Goal: Task Accomplishment & Management: Manage account settings

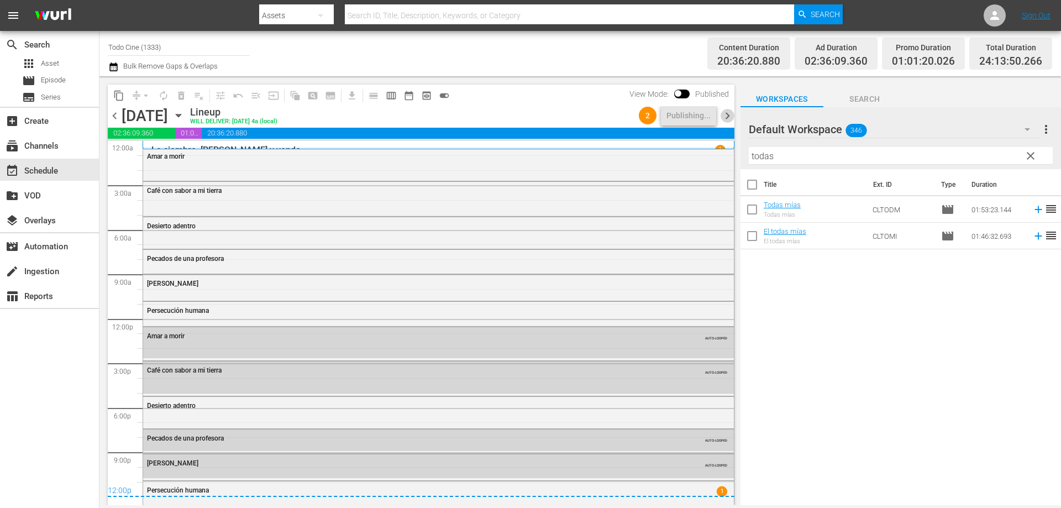
click at [726, 115] on span "chevron_right" at bounding box center [728, 116] width 14 height 14
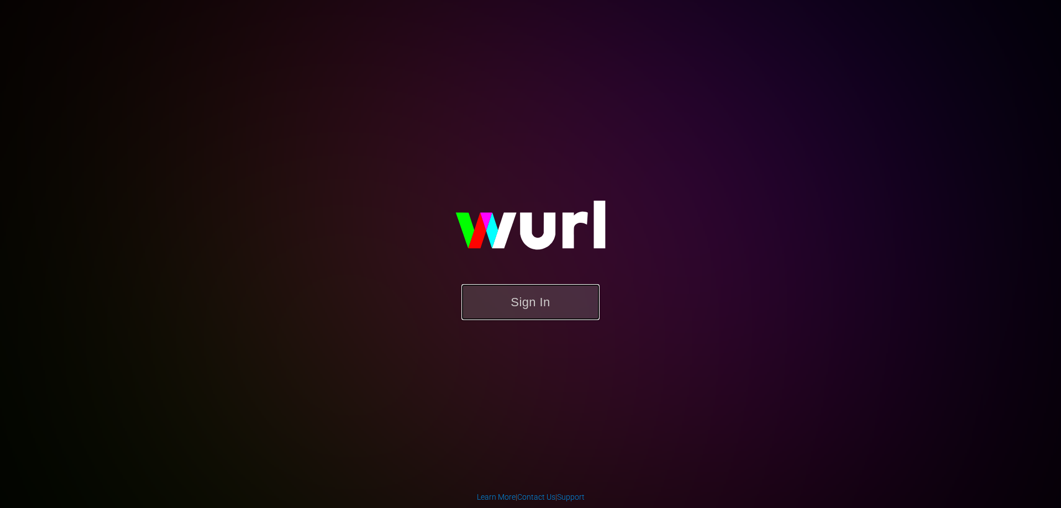
click at [561, 308] on button "Sign In" at bounding box center [530, 302] width 138 height 36
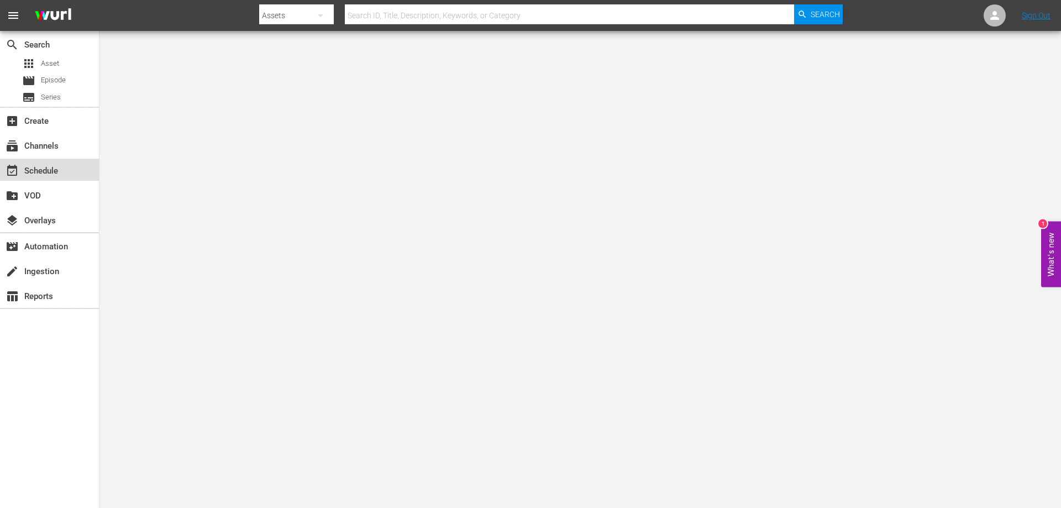
click at [51, 168] on div "event_available Schedule" at bounding box center [31, 169] width 62 height 10
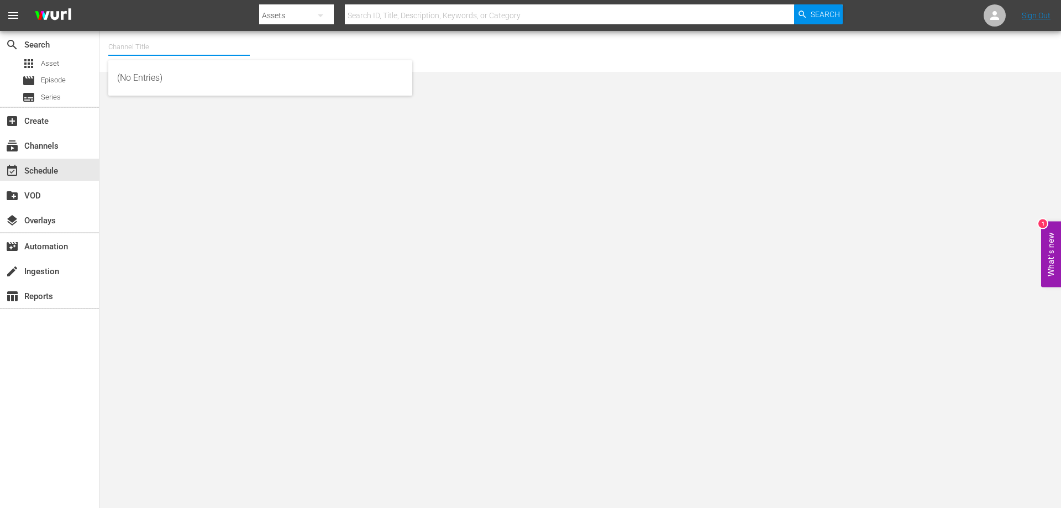
click at [173, 57] on input "text" at bounding box center [178, 47] width 141 height 27
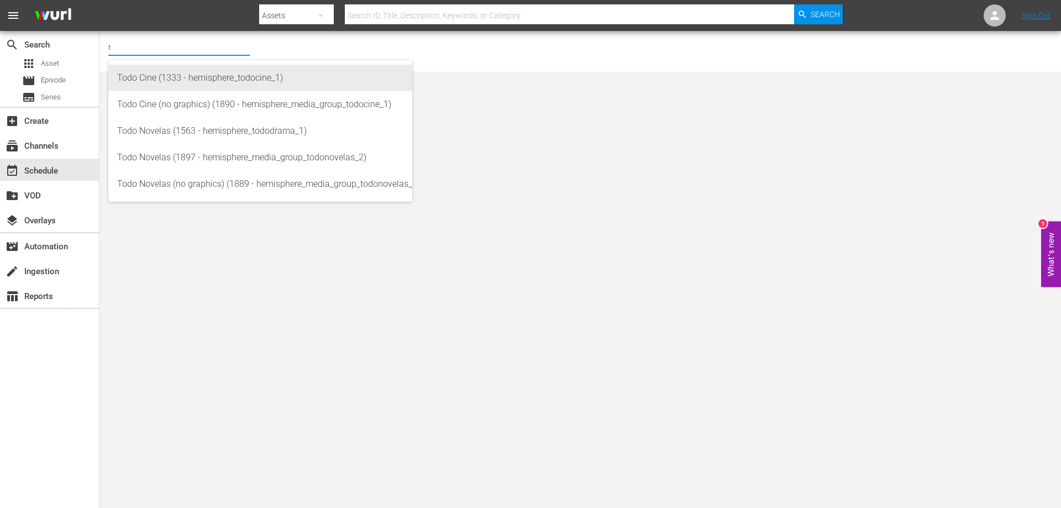
click at [230, 78] on div "Todo Cine (1333 - hemisphere_todocine_1)" at bounding box center [260, 78] width 286 height 27
type input "Todo Cine (1333 - hemisphere_todocine_1)"
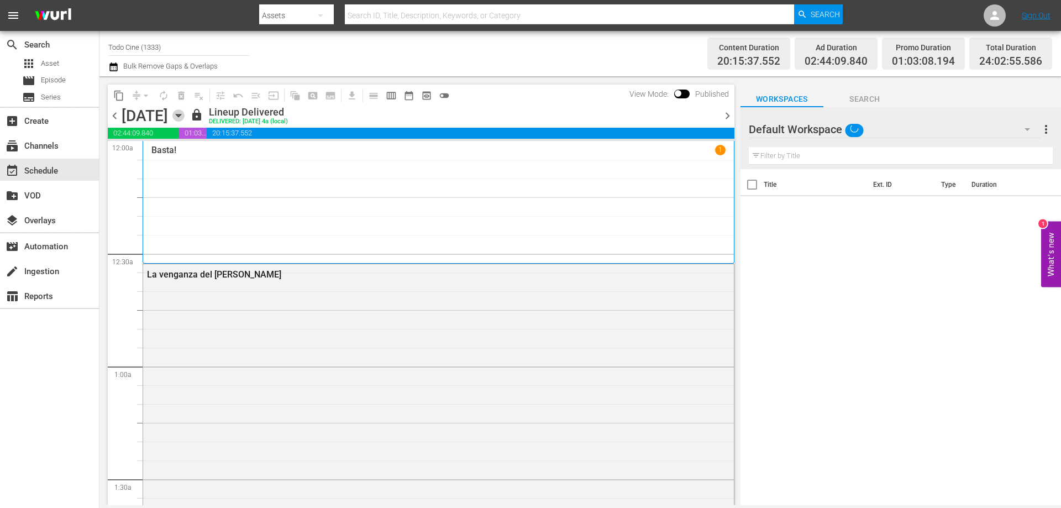
click at [181, 115] on icon "button" at bounding box center [178, 115] width 5 height 3
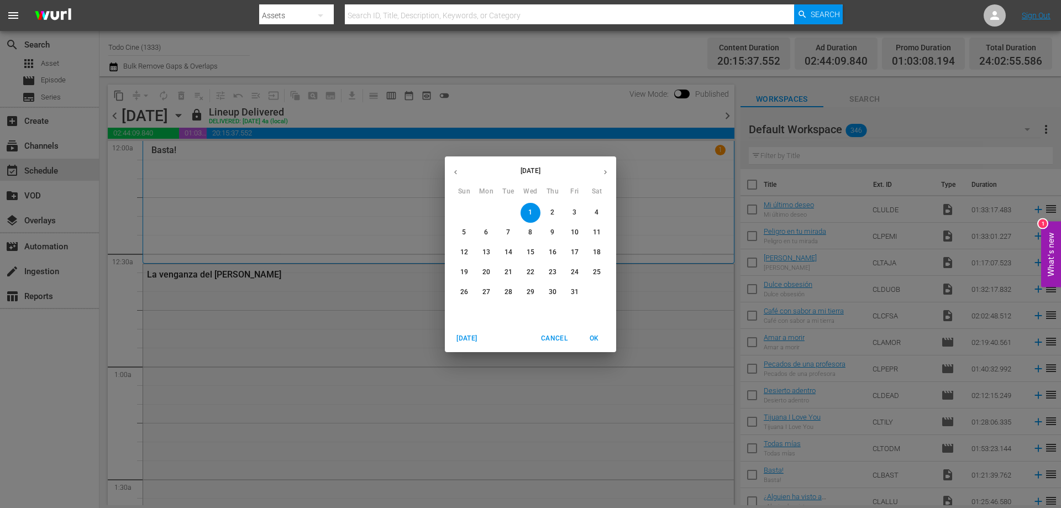
click at [530, 230] on p "8" at bounding box center [530, 232] width 4 height 9
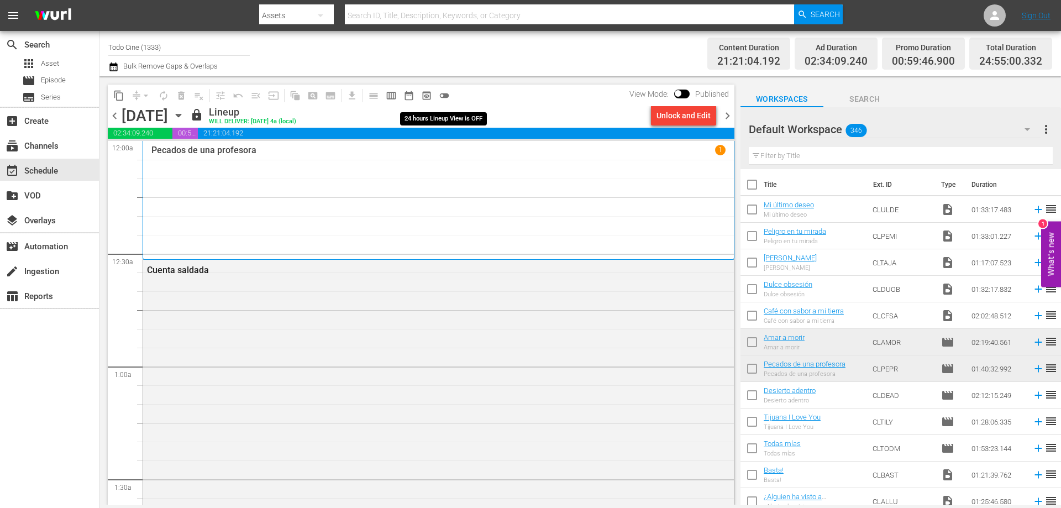
click at [446, 96] on span "toggle_off" at bounding box center [444, 95] width 11 height 11
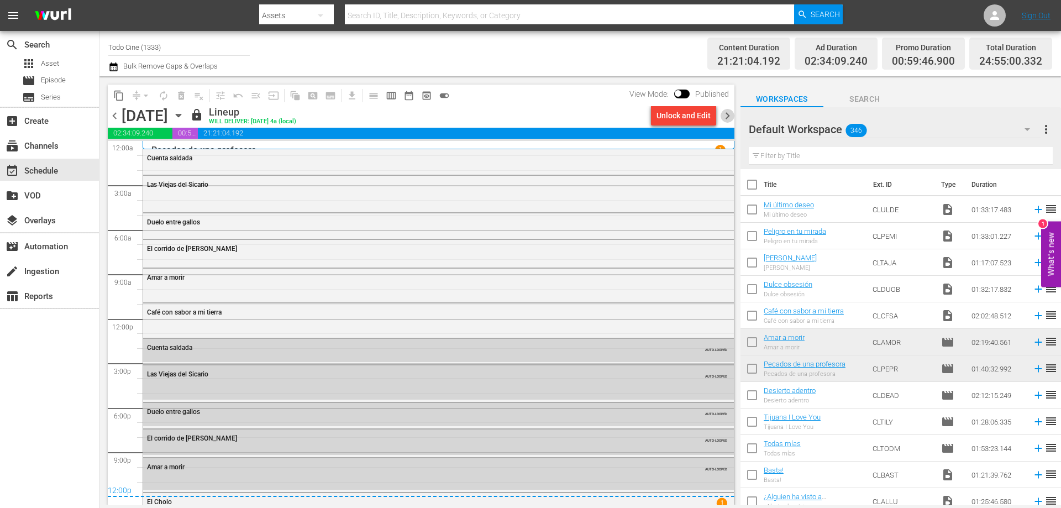
click at [724, 116] on span "chevron_right" at bounding box center [728, 116] width 14 height 14
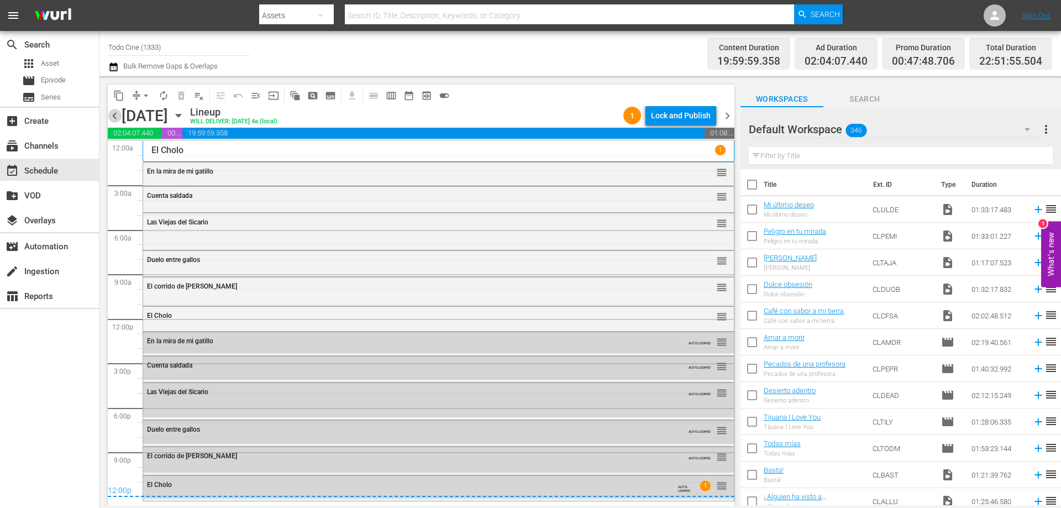
click at [115, 113] on span "chevron_left" at bounding box center [115, 116] width 14 height 14
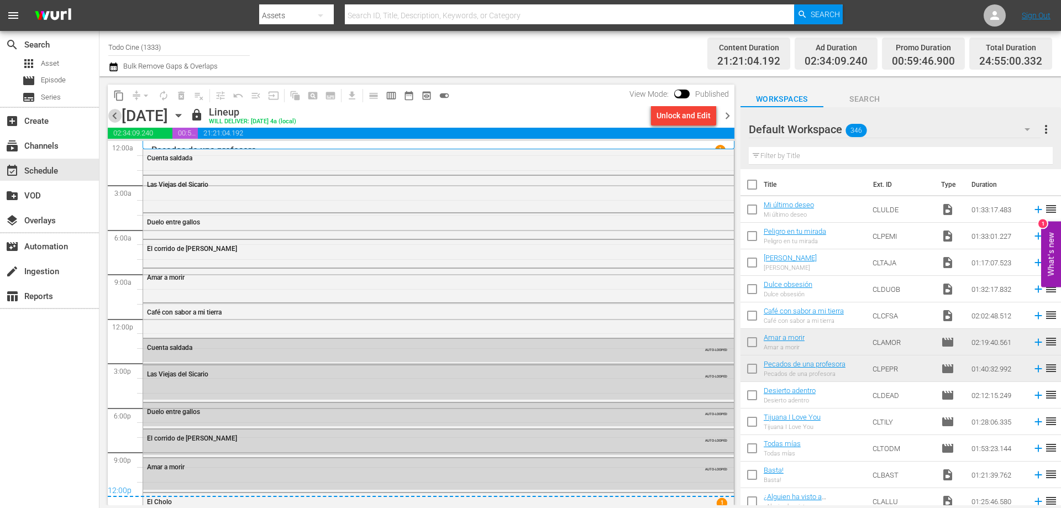
click at [114, 117] on span "chevron_left" at bounding box center [115, 116] width 14 height 14
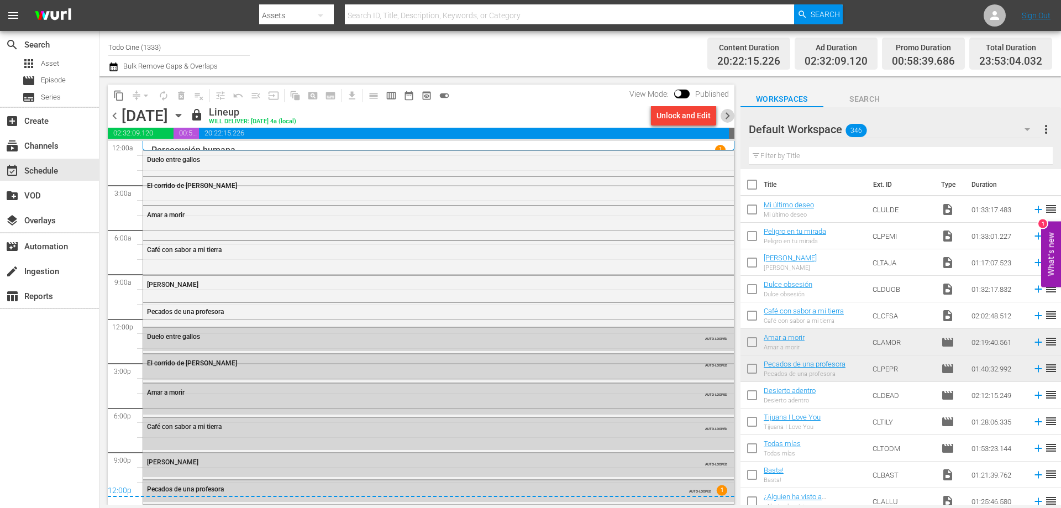
click at [727, 119] on span "chevron_right" at bounding box center [728, 116] width 14 height 14
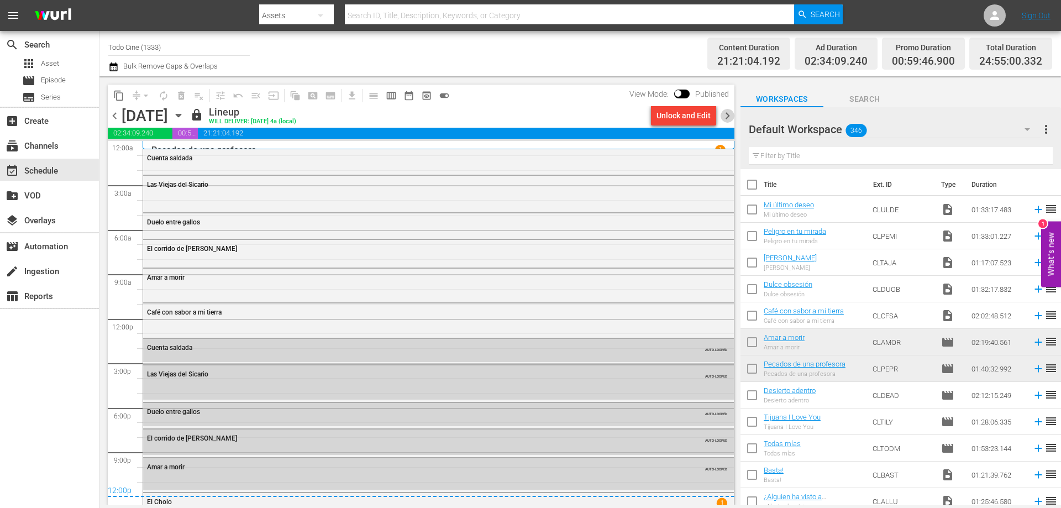
click at [729, 114] on span "chevron_right" at bounding box center [728, 116] width 14 height 14
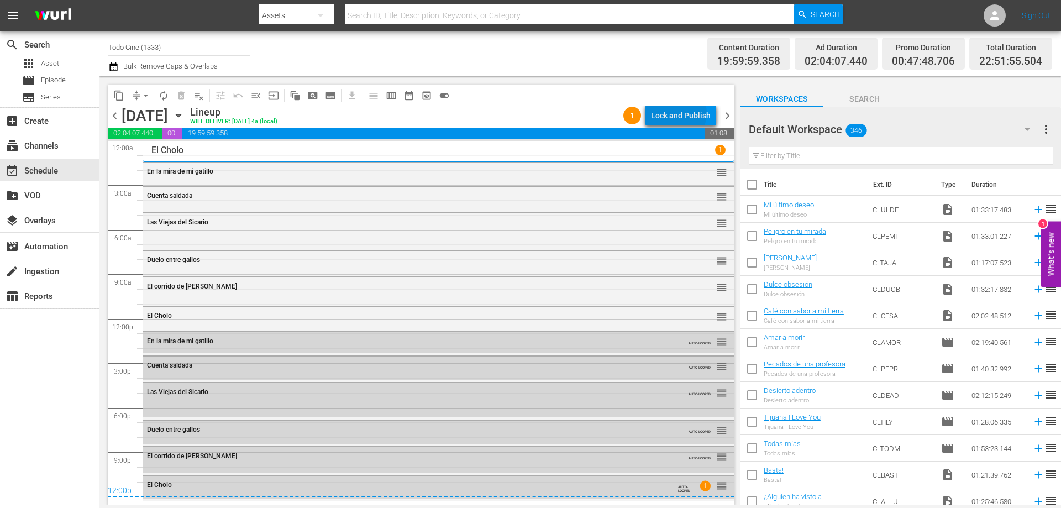
click at [680, 113] on div "Lock and Publish" at bounding box center [681, 116] width 60 height 20
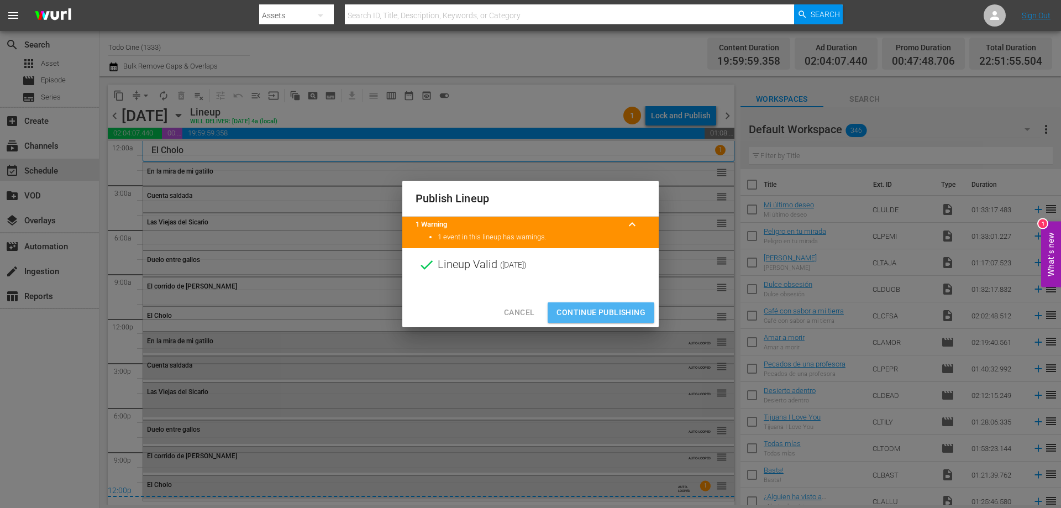
click at [594, 306] on span "Continue Publishing" at bounding box center [600, 313] width 89 height 14
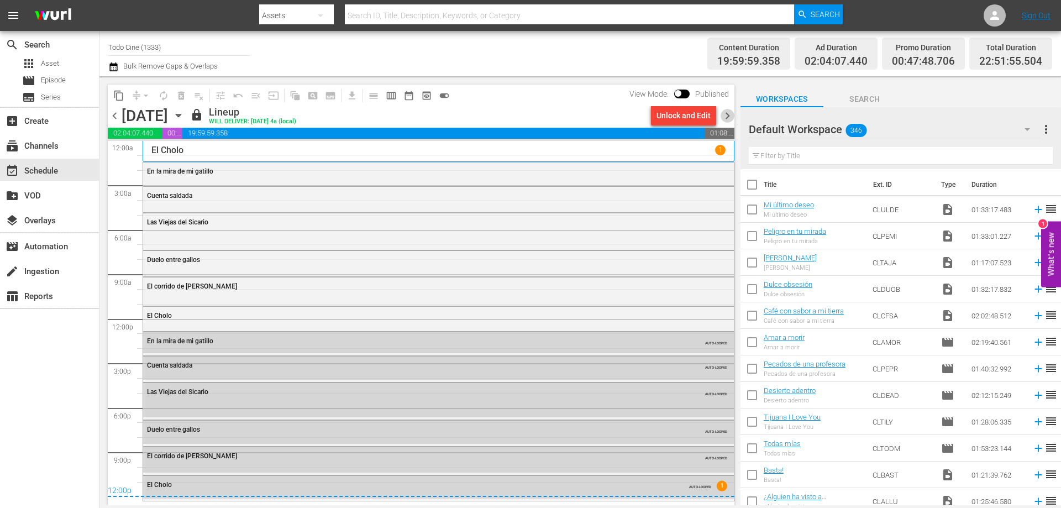
click at [727, 115] on span "chevron_right" at bounding box center [728, 116] width 14 height 14
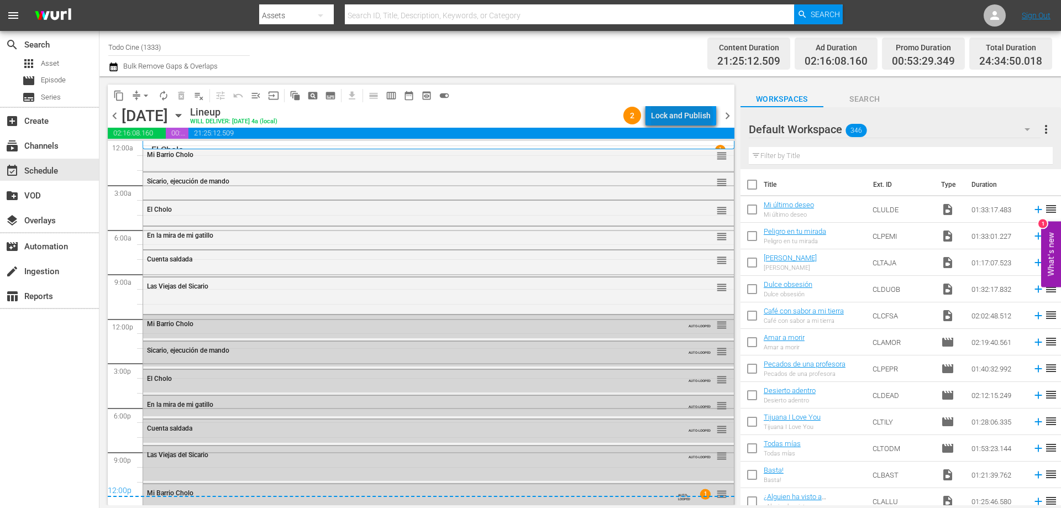
click at [685, 116] on div "Lock and Publish" at bounding box center [681, 116] width 60 height 20
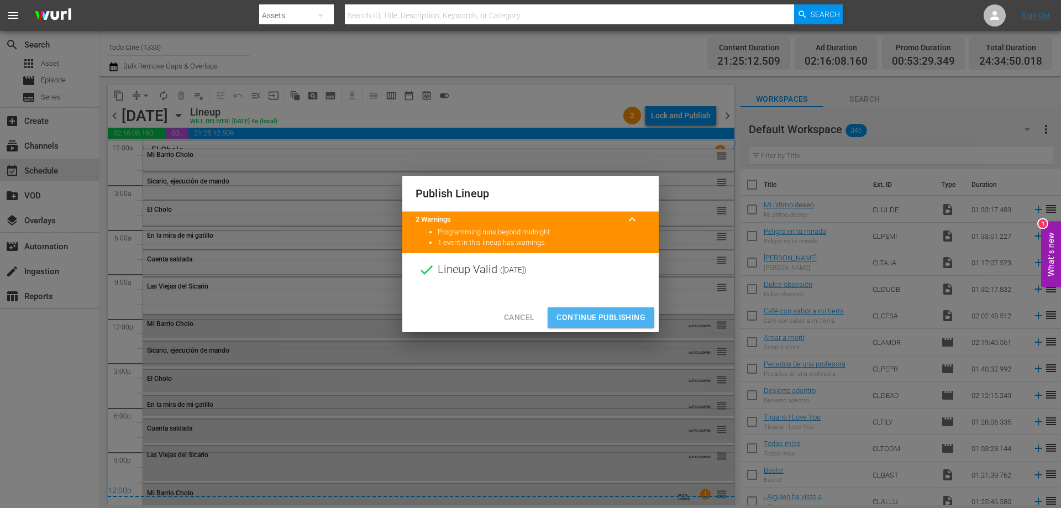
click at [588, 316] on span "Continue Publishing" at bounding box center [600, 318] width 89 height 14
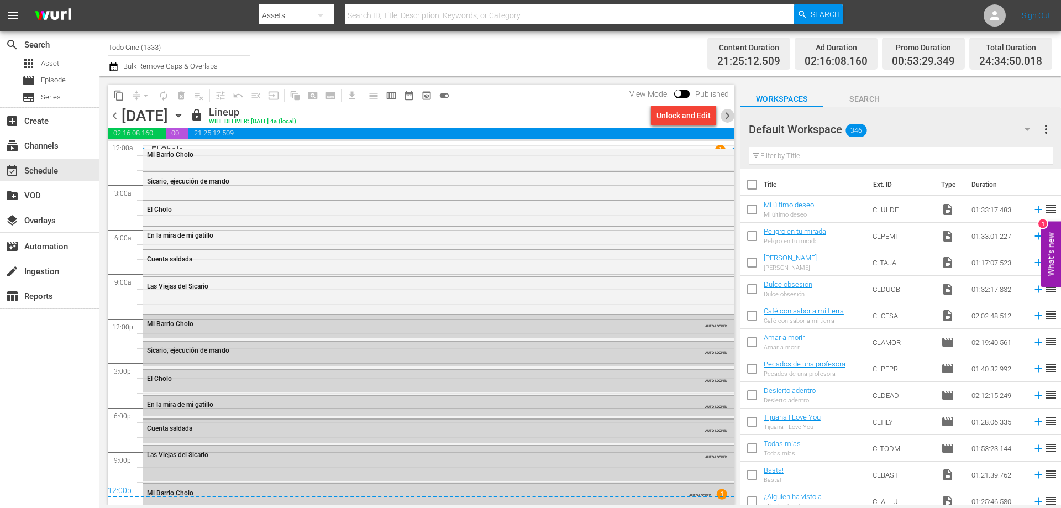
click at [727, 114] on span "chevron_right" at bounding box center [728, 116] width 14 height 14
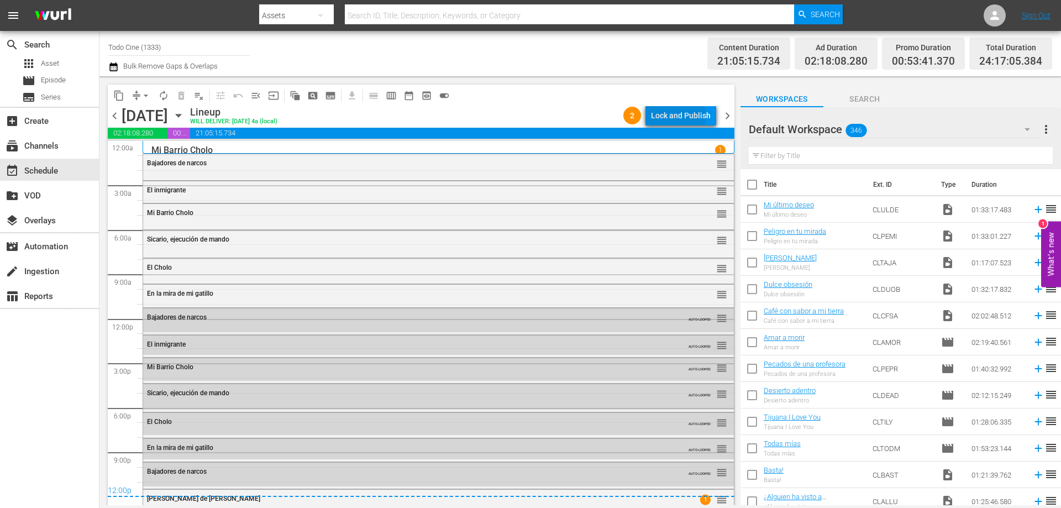
click at [666, 117] on div "Lock and Publish" at bounding box center [681, 116] width 60 height 20
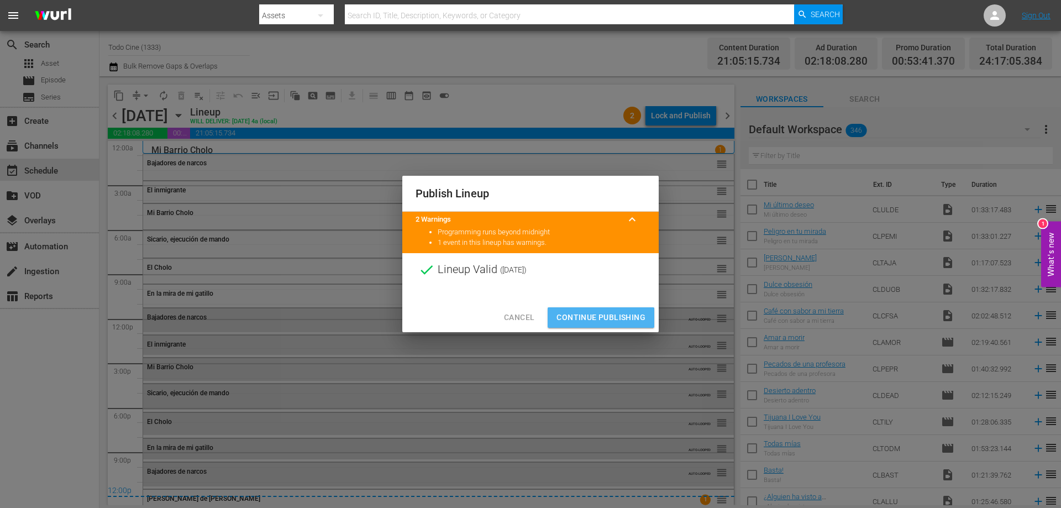
click at [561, 319] on span "Continue Publishing" at bounding box center [600, 318] width 89 height 14
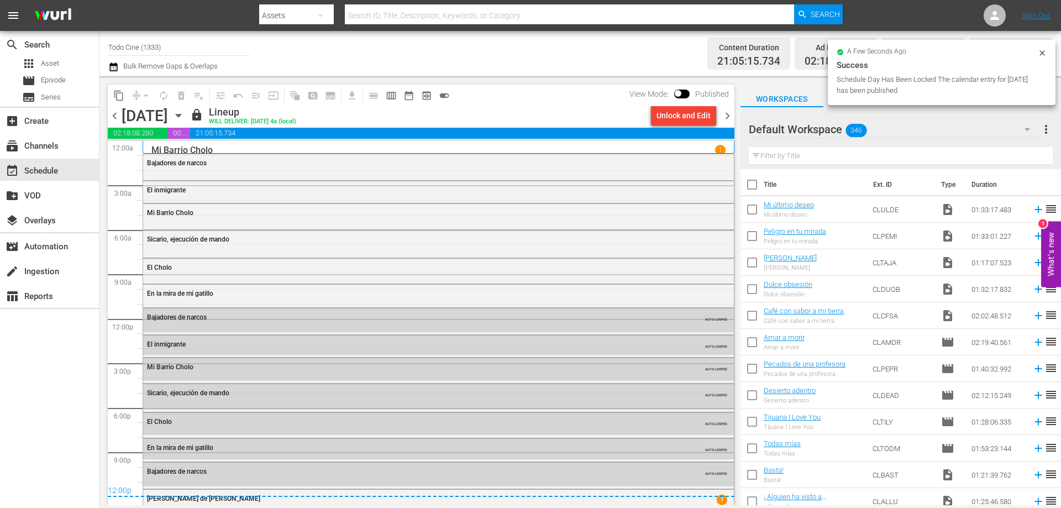
click at [727, 114] on span "chevron_right" at bounding box center [728, 116] width 14 height 14
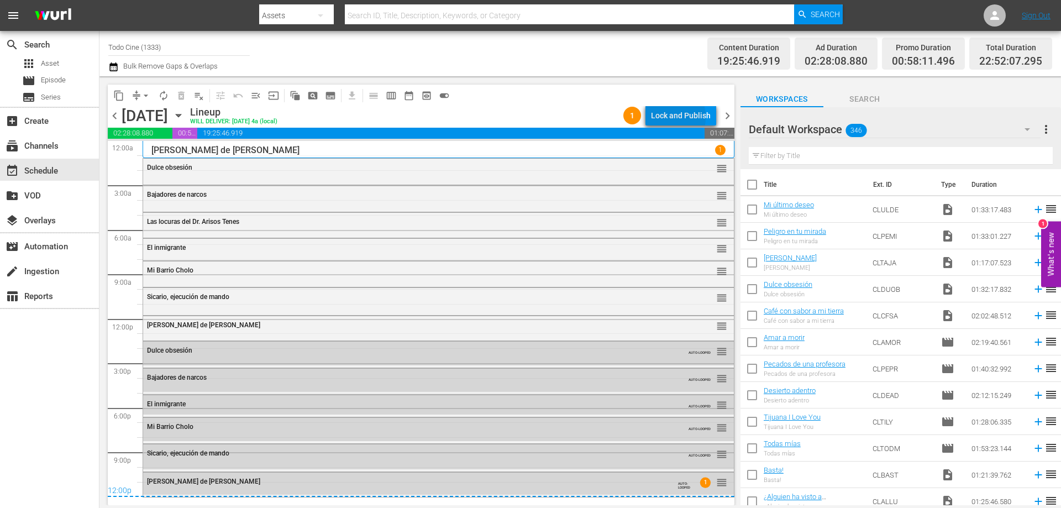
click at [665, 117] on div "Lock and Publish" at bounding box center [681, 116] width 60 height 20
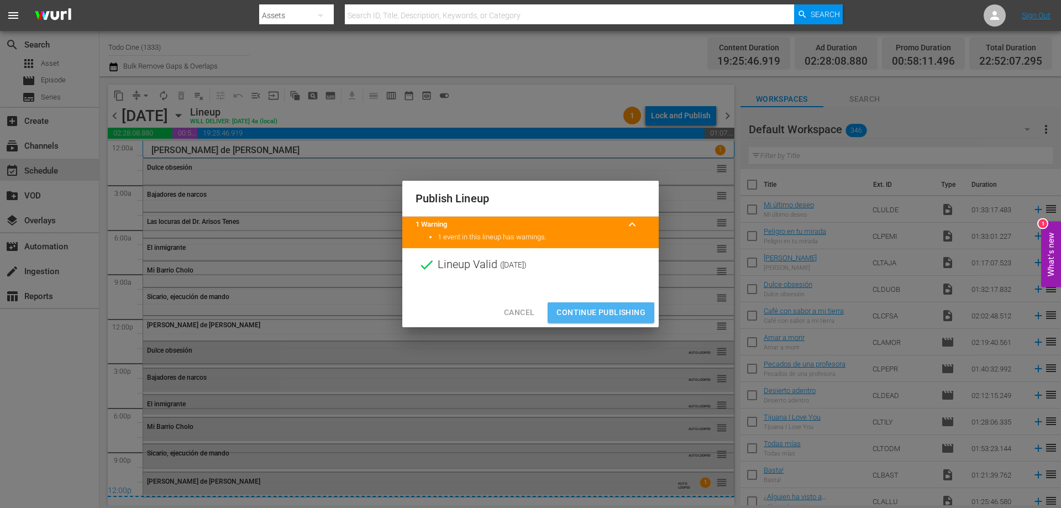
click at [618, 313] on span "Continue Publishing" at bounding box center [600, 313] width 89 height 14
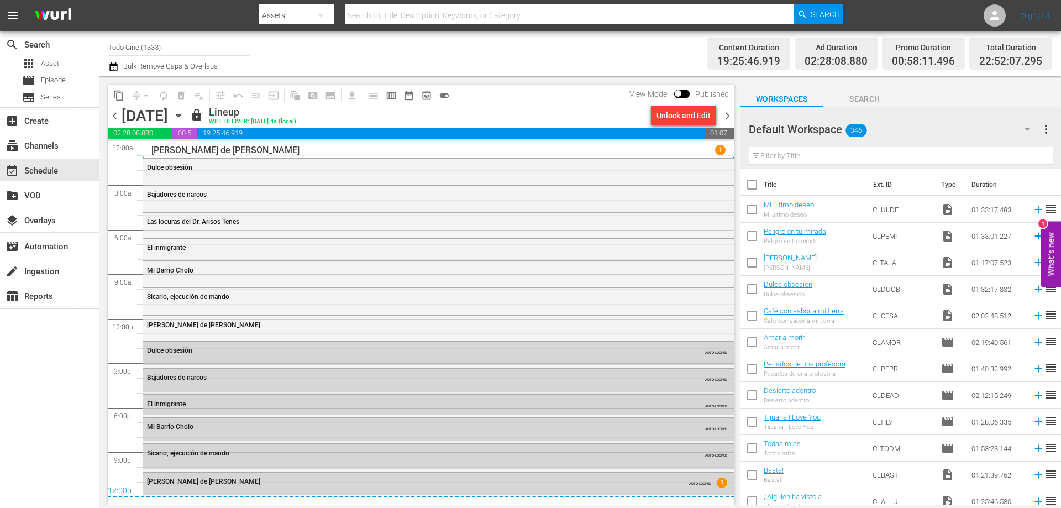
click at [727, 115] on span "chevron_right" at bounding box center [728, 116] width 14 height 14
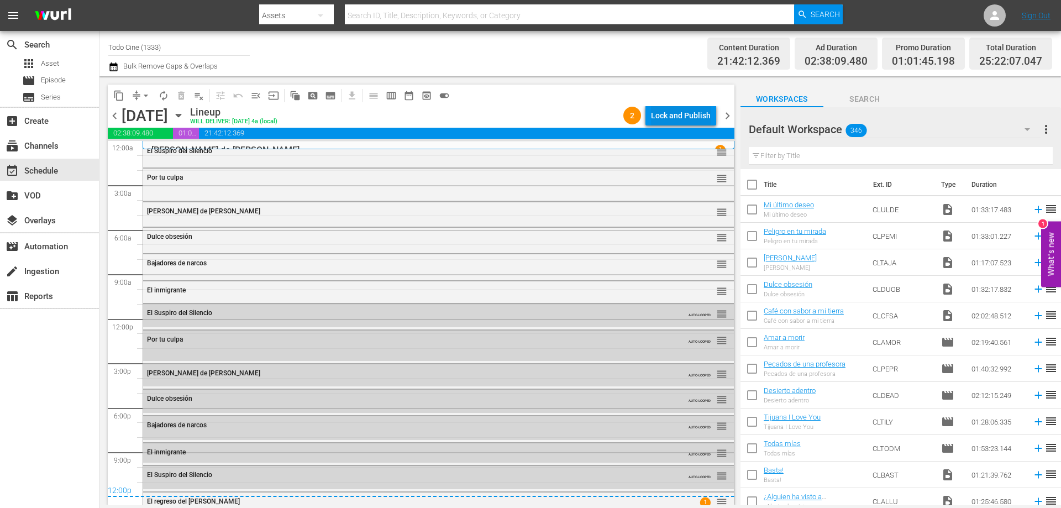
click at [667, 115] on div "Lock and Publish" at bounding box center [681, 116] width 60 height 20
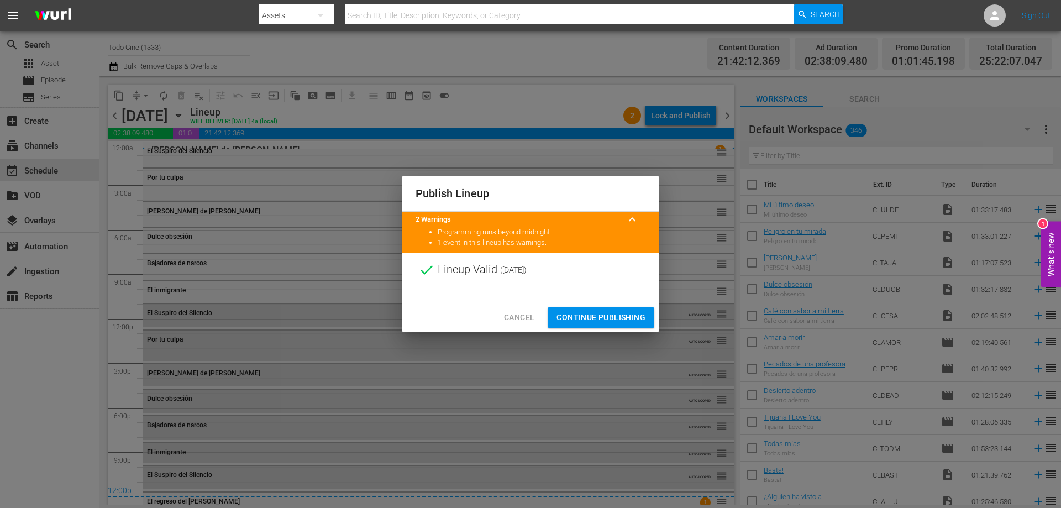
click at [602, 318] on span "Continue Publishing" at bounding box center [600, 318] width 89 height 14
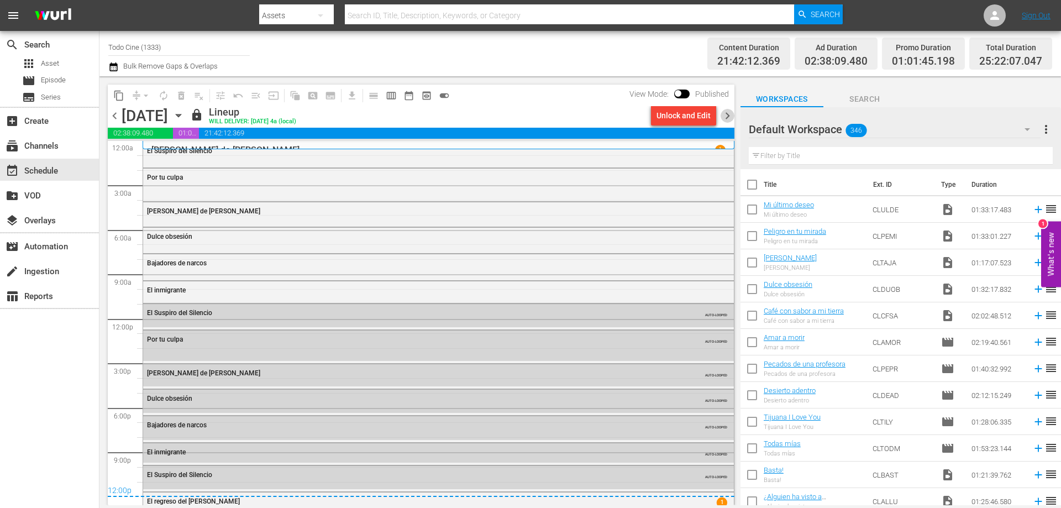
click at [728, 115] on span "chevron_right" at bounding box center [728, 116] width 14 height 14
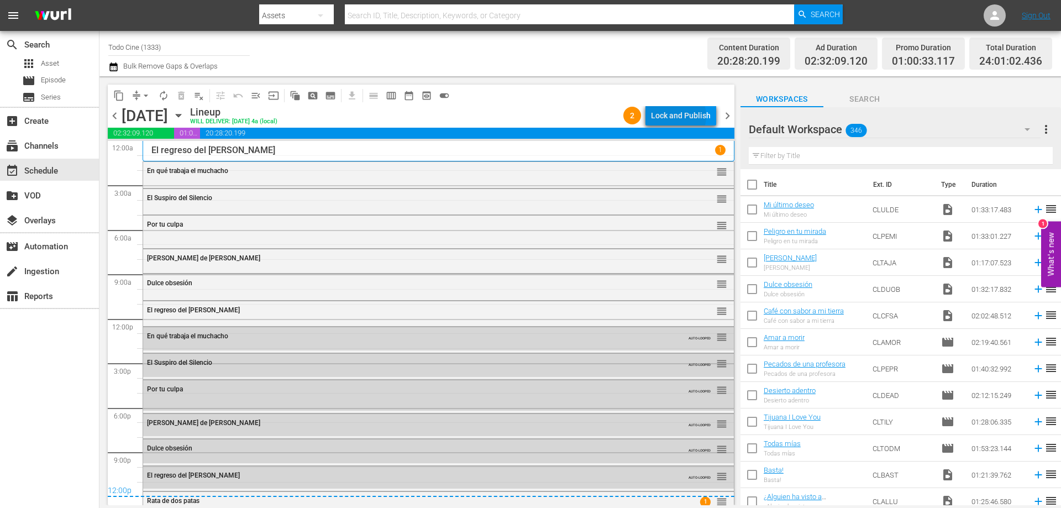
click at [676, 116] on div "Lock and Publish" at bounding box center [681, 116] width 60 height 20
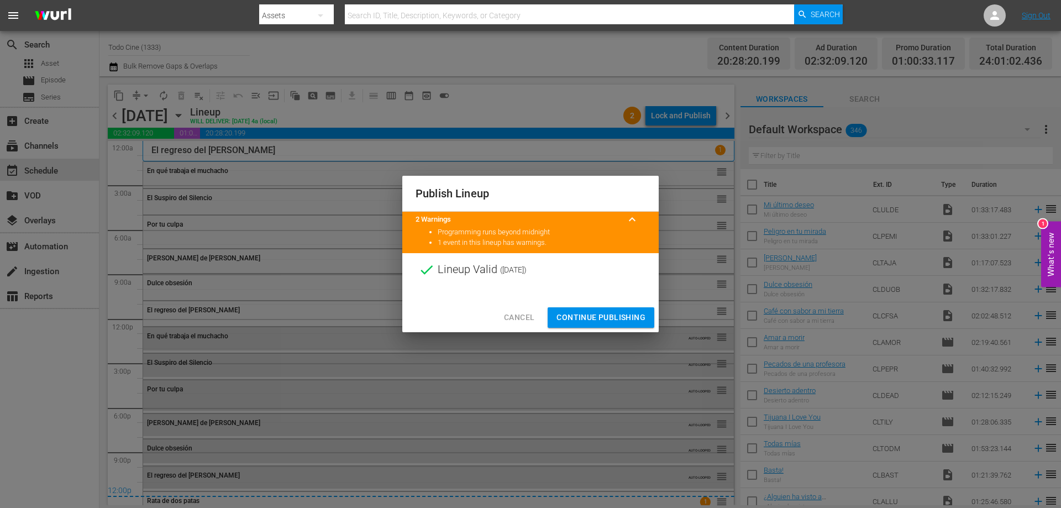
click at [600, 318] on span "Continue Publishing" at bounding box center [600, 318] width 89 height 14
